Goal: Find specific page/section

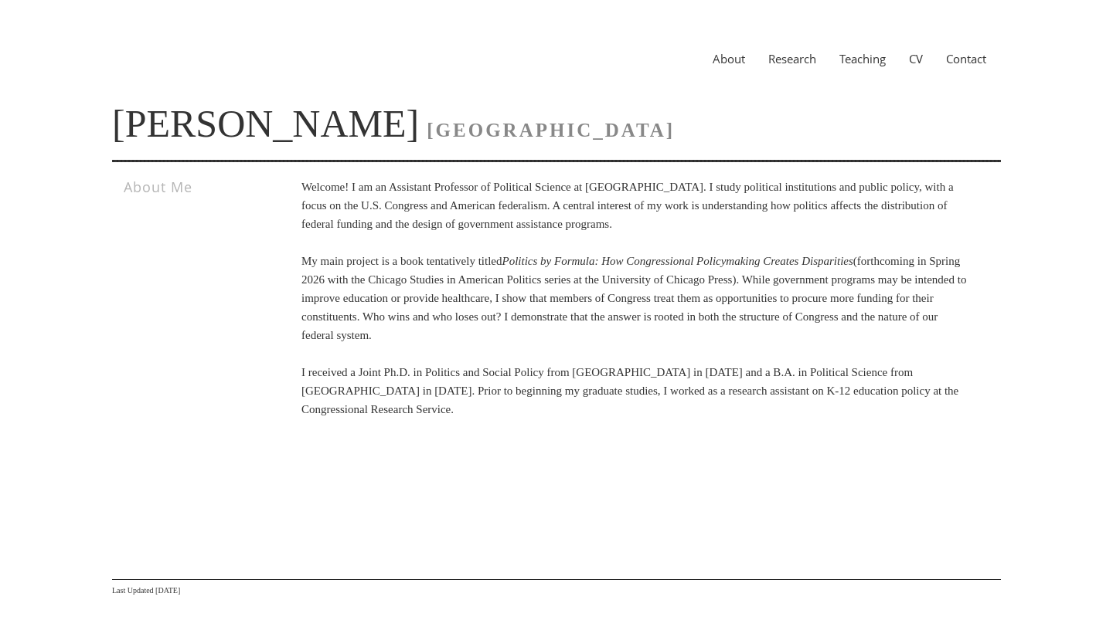
click at [696, 65] on link "Teaching" at bounding box center [862, 58] width 70 height 15
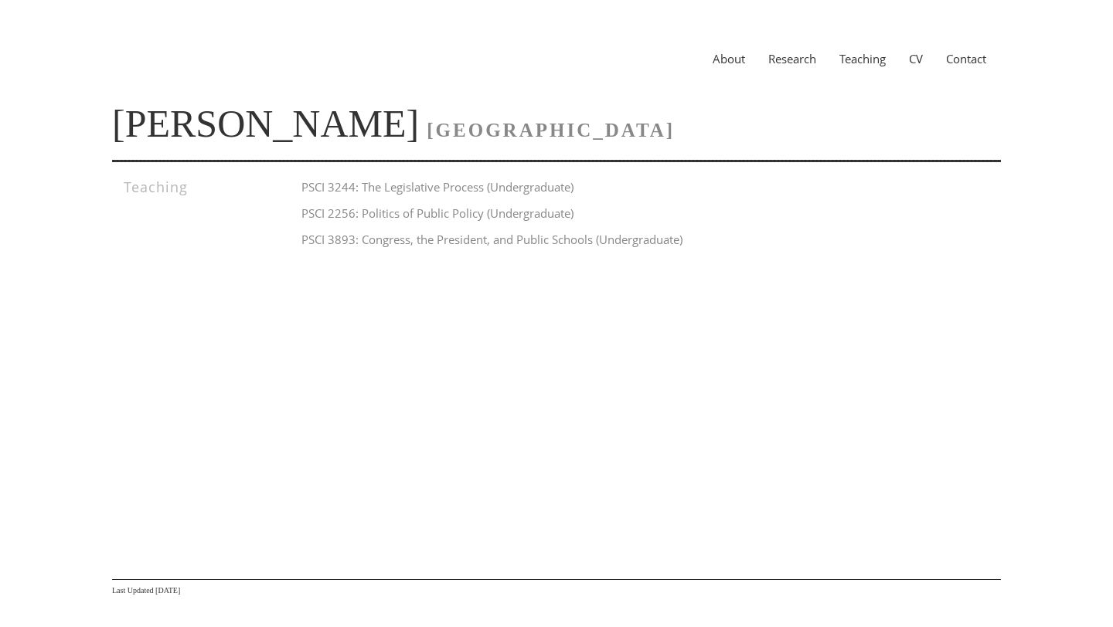
click at [903, 66] on link "CV" at bounding box center [915, 58] width 37 height 15
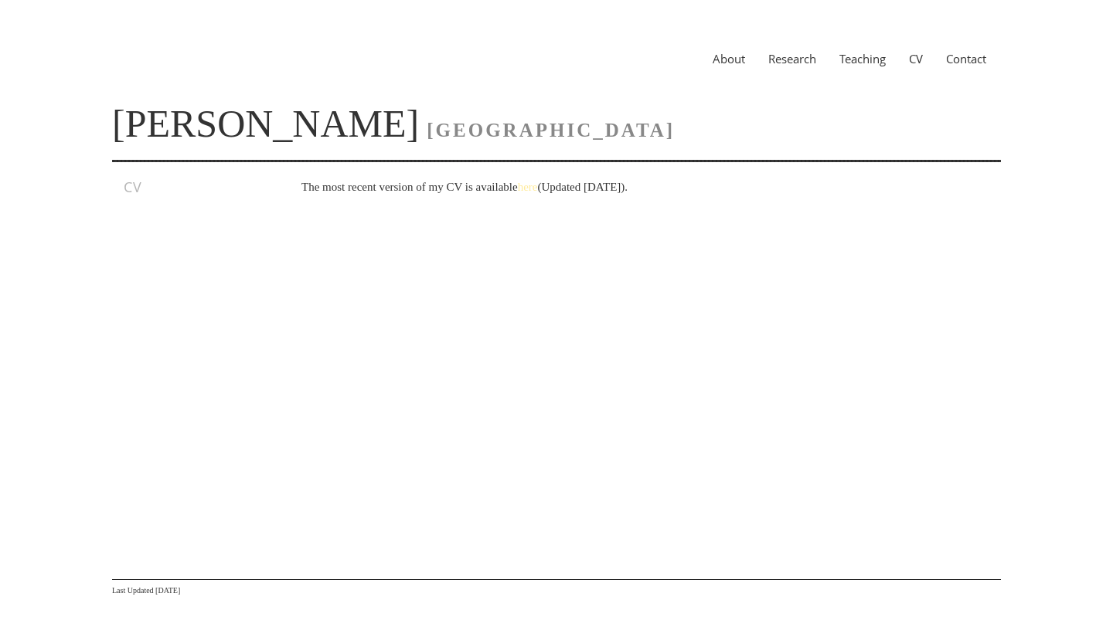
click at [538, 189] on link "here" at bounding box center [528, 187] width 20 height 12
